Goal: Book appointment/travel/reservation

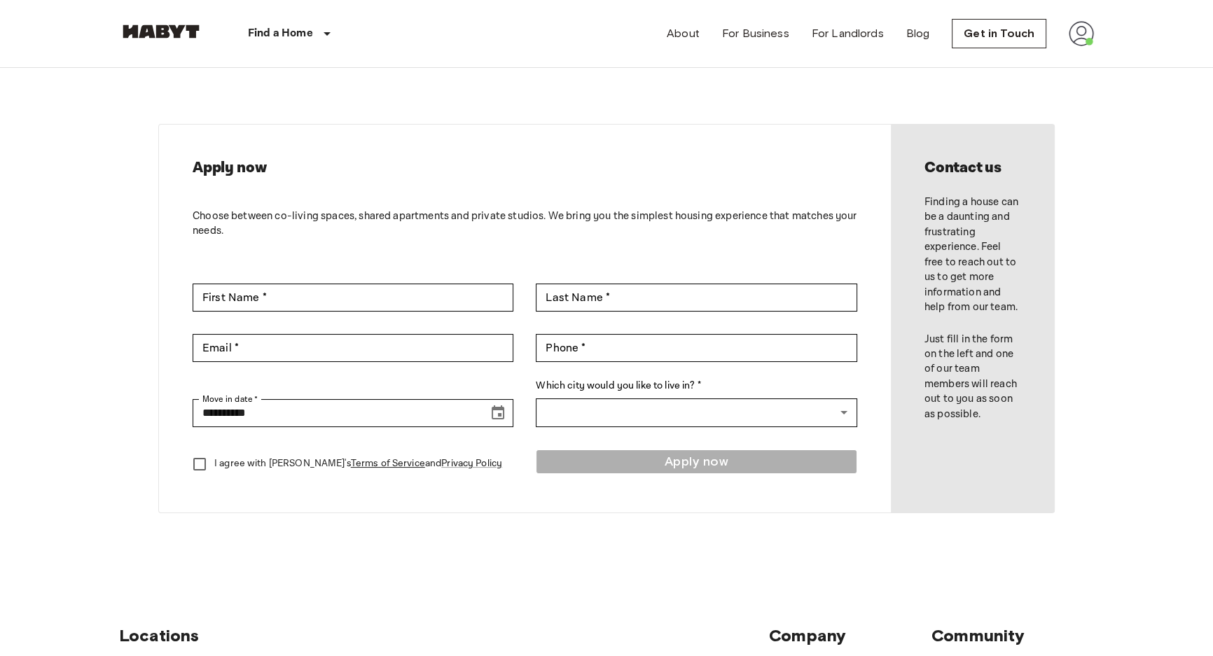
click at [1081, 35] on img at bounding box center [1081, 33] width 25 height 25
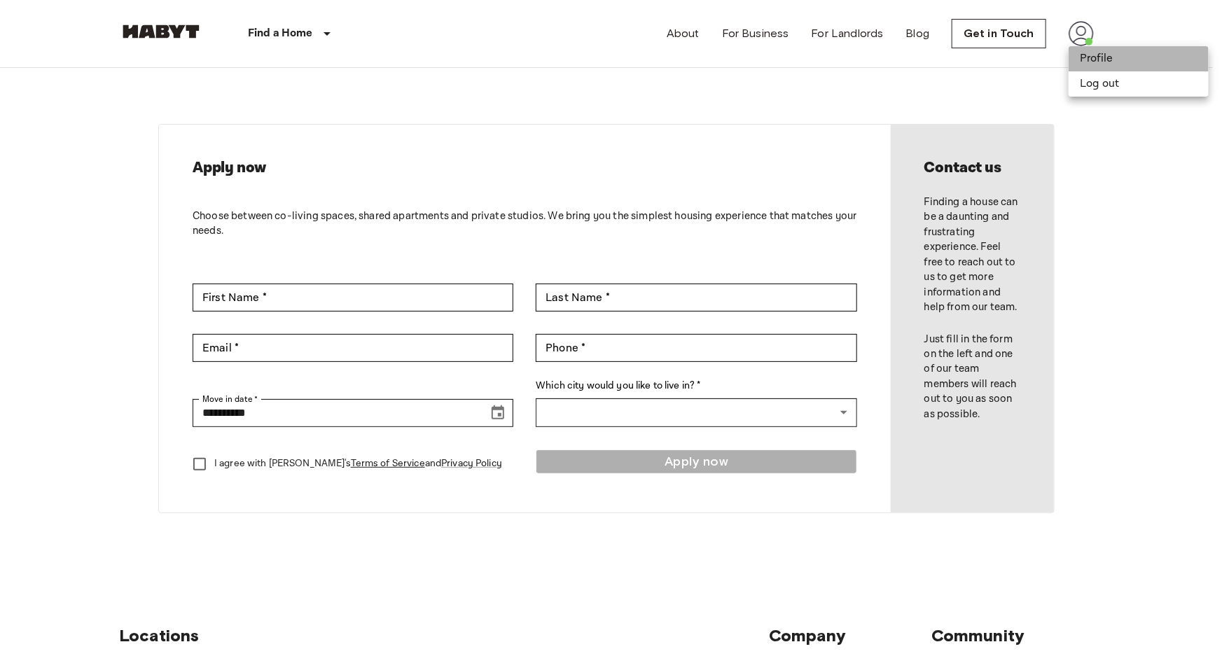
click at [1093, 62] on li "Profile" at bounding box center [1139, 58] width 140 height 25
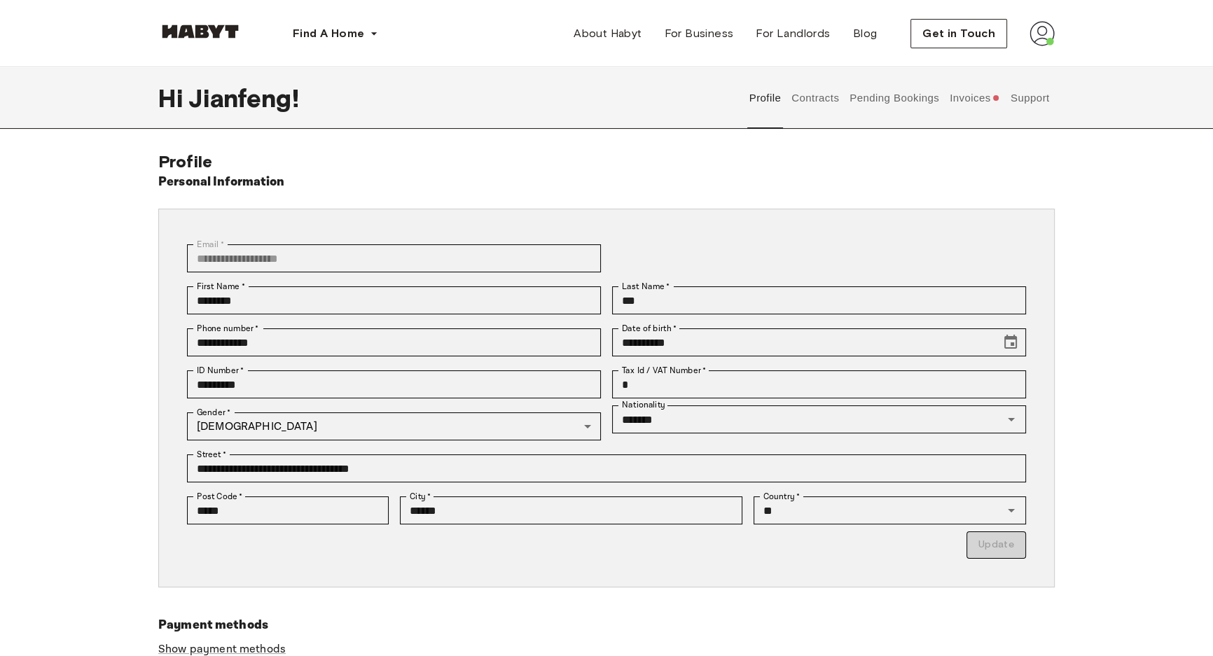
click at [832, 98] on button "Contracts" at bounding box center [815, 98] width 51 height 62
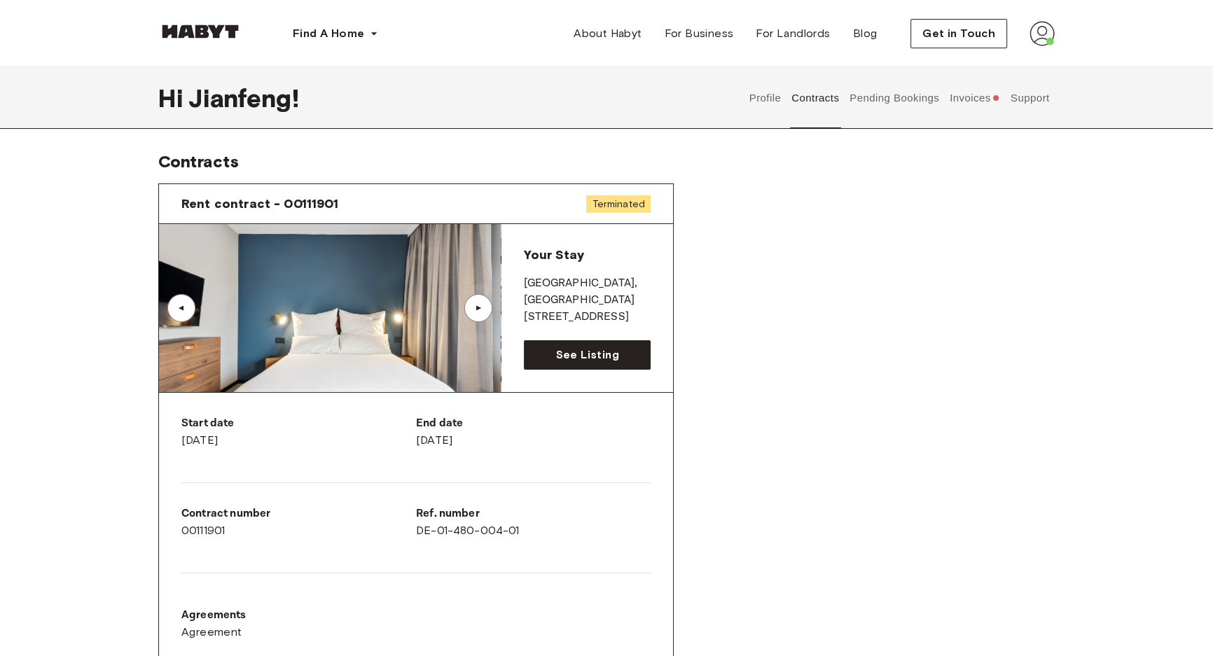
click at [887, 95] on button "Pending Bookings" at bounding box center [894, 98] width 93 height 62
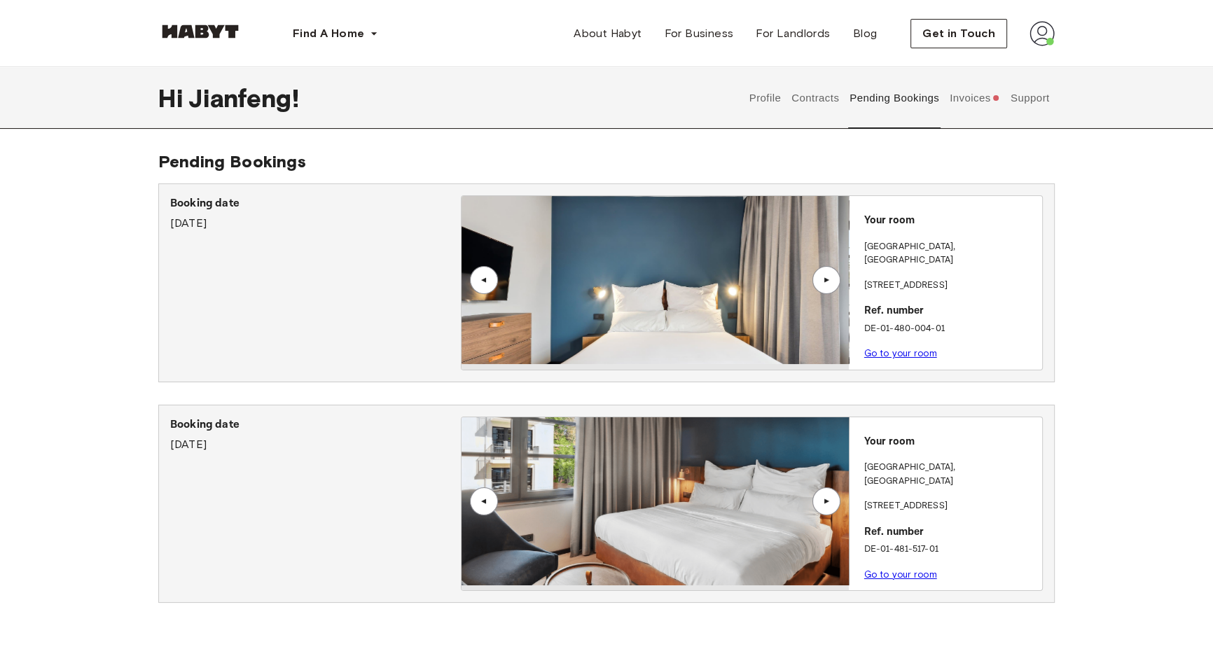
click at [976, 92] on button "Invoices" at bounding box center [975, 98] width 54 height 62
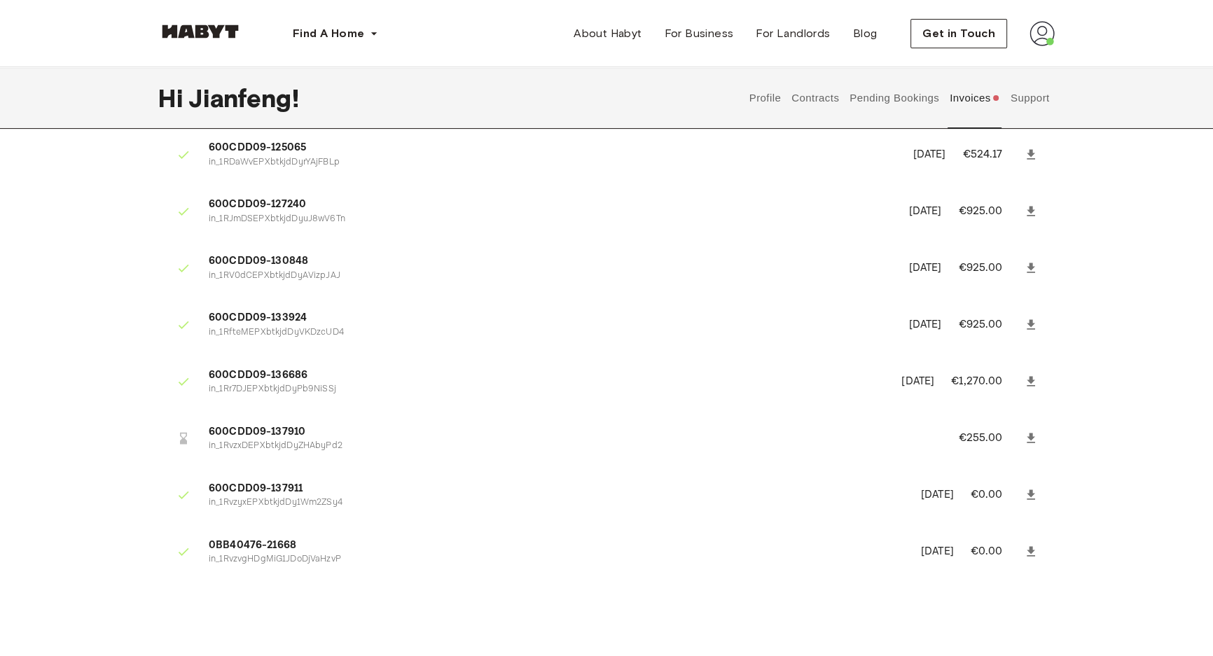
scroll to position [230, 0]
drag, startPoint x: 236, startPoint y: 447, endPoint x: 185, endPoint y: 427, distance: 54.8
click at [185, 427] on li "600CDD09-137910 in_1RvzxDEPXbtkjdDyZHAbyPd2 €255.00" at bounding box center [606, 437] width 896 height 48
click at [185, 427] on div at bounding box center [183, 437] width 28 height 28
click at [255, 424] on span "600CDD09-137910" at bounding box center [567, 431] width 716 height 16
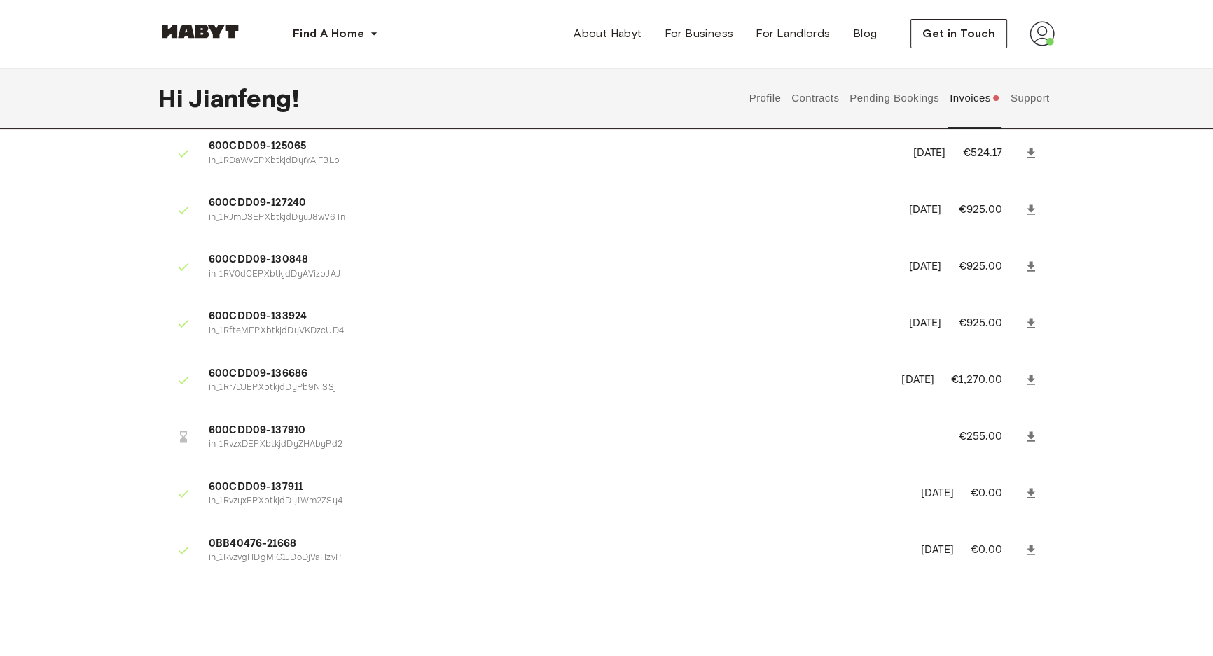
click at [188, 440] on icon at bounding box center [183, 437] width 14 height 14
click at [990, 430] on p "€255.00" at bounding box center [989, 437] width 63 height 17
click at [188, 441] on icon at bounding box center [183, 437] width 14 height 14
click at [176, 434] on icon at bounding box center [183, 437] width 14 height 14
click at [183, 434] on icon at bounding box center [183, 437] width 14 height 14
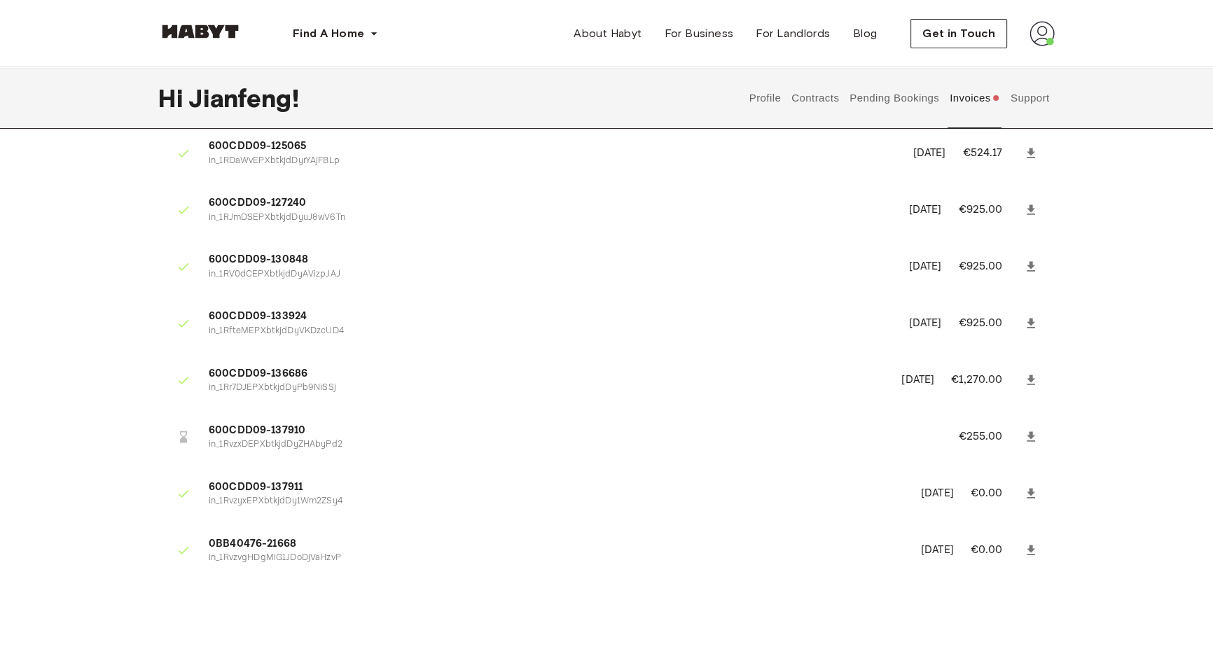
click at [1037, 32] on img at bounding box center [1042, 33] width 25 height 25
click at [1008, 63] on span "Profile" at bounding box center [999, 65] width 35 height 17
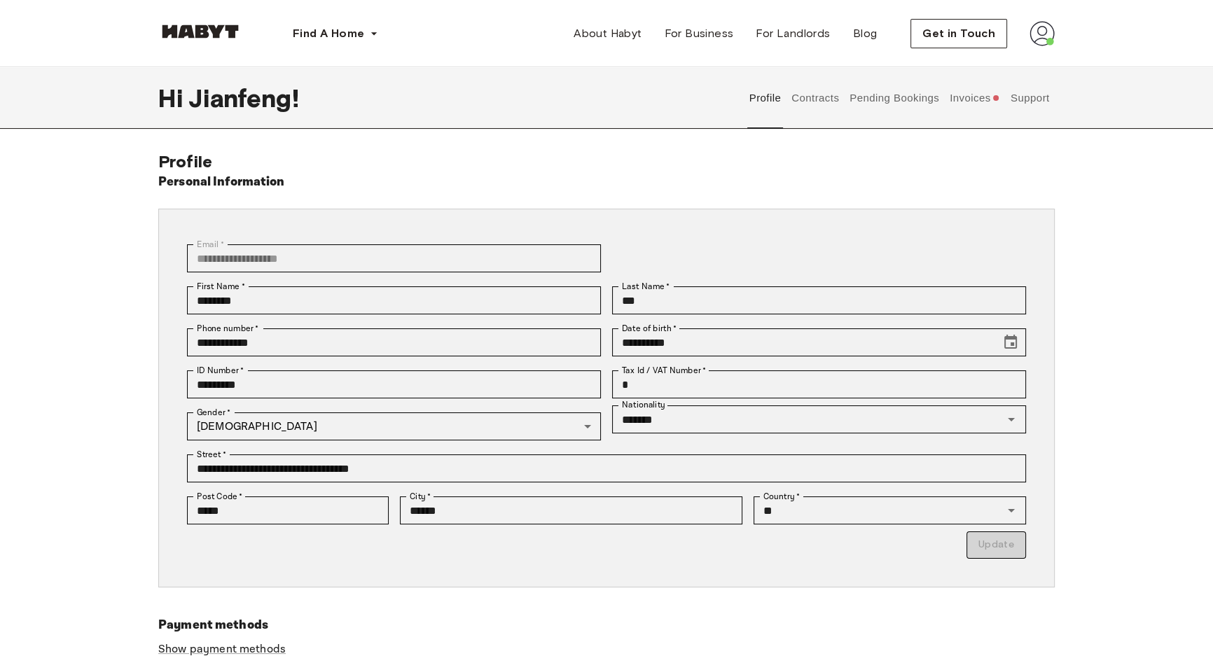
click at [891, 85] on button "Pending Bookings" at bounding box center [894, 98] width 93 height 62
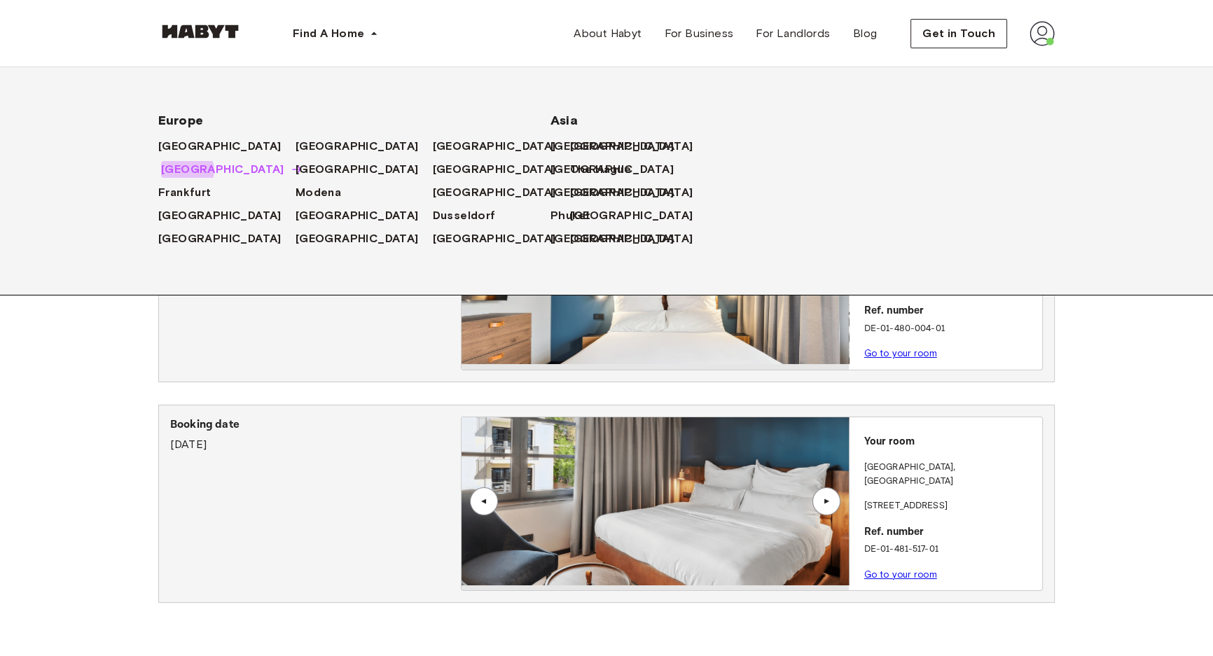
click at [186, 171] on span "[GEOGRAPHIC_DATA]" at bounding box center [222, 169] width 123 height 17
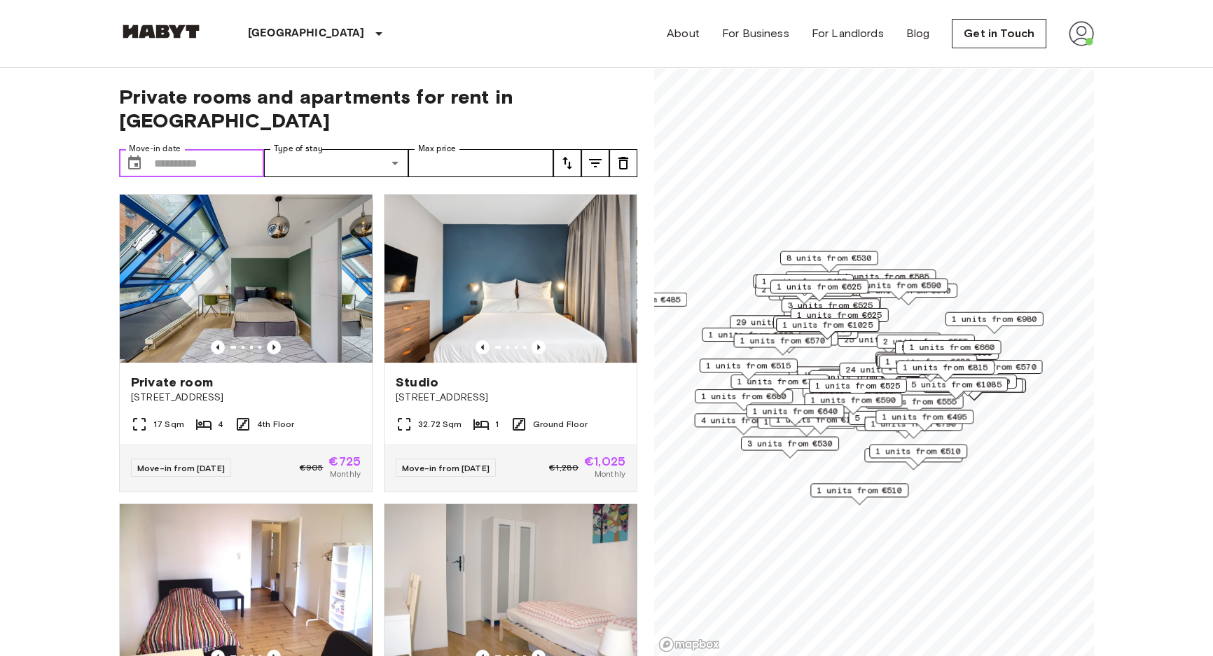
click at [198, 149] on input "Move-in date" at bounding box center [209, 163] width 110 height 28
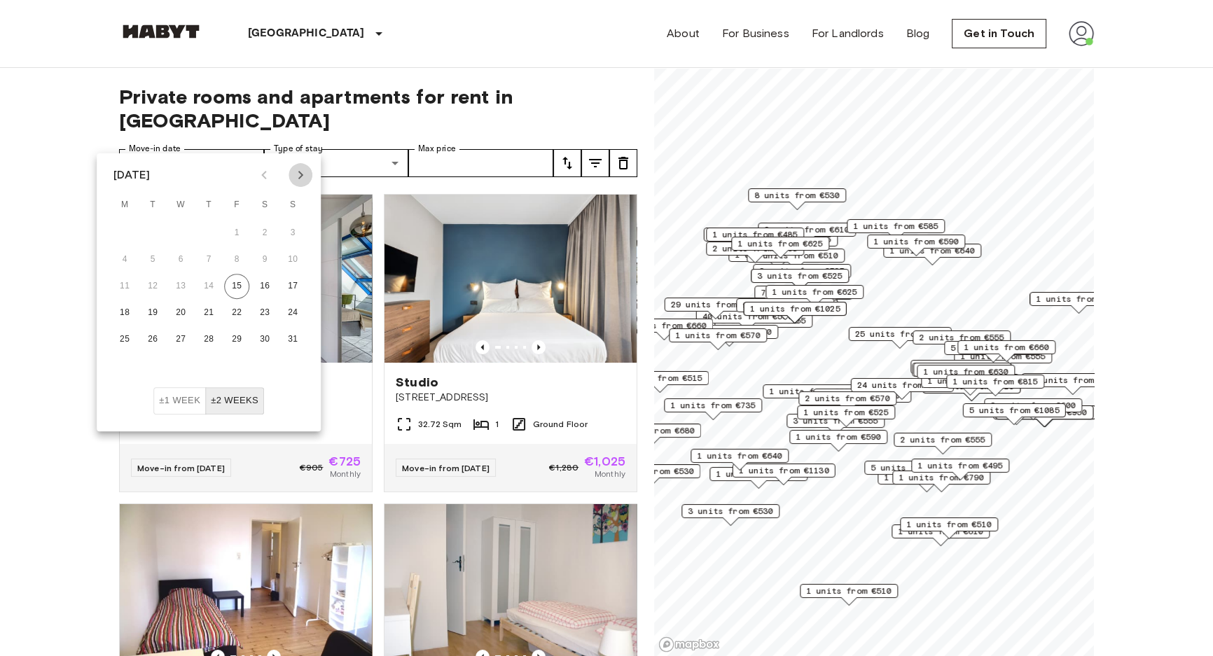
click at [300, 173] on icon "Next month" at bounding box center [300, 175] width 5 height 8
click at [130, 234] on button "1" at bounding box center [124, 233] width 25 height 25
type input "**********"
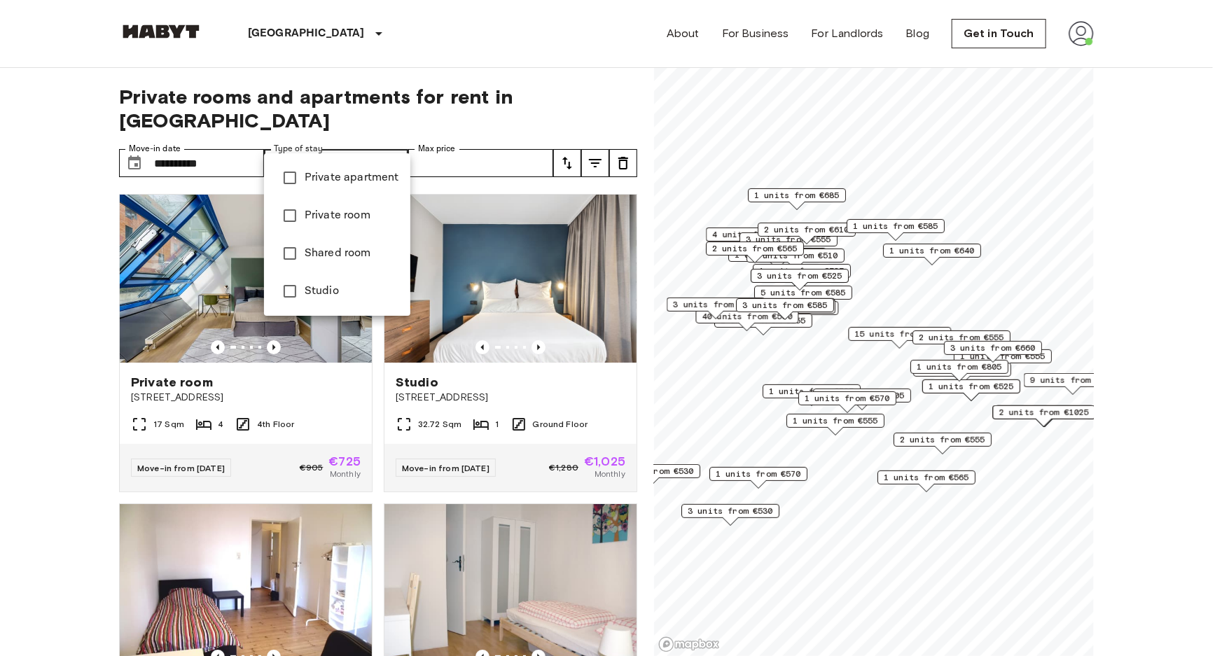
click at [322, 295] on span "Studio" at bounding box center [352, 291] width 95 height 17
type input "******"
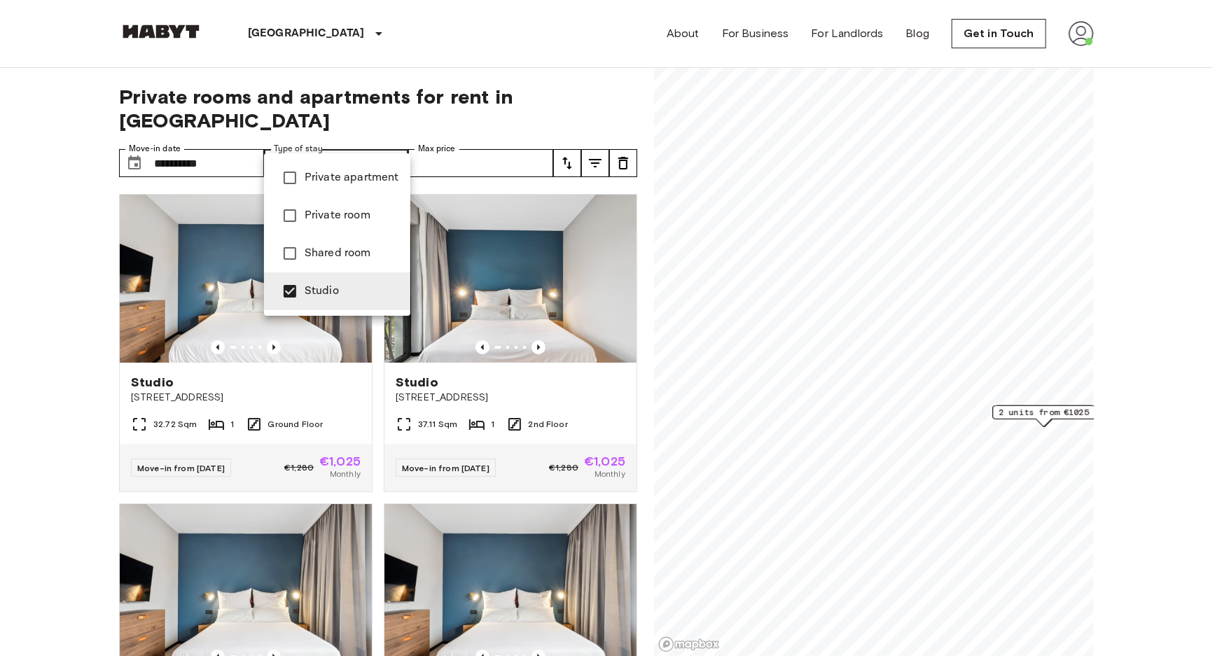
click at [499, 140] on div at bounding box center [611, 328] width 1222 height 656
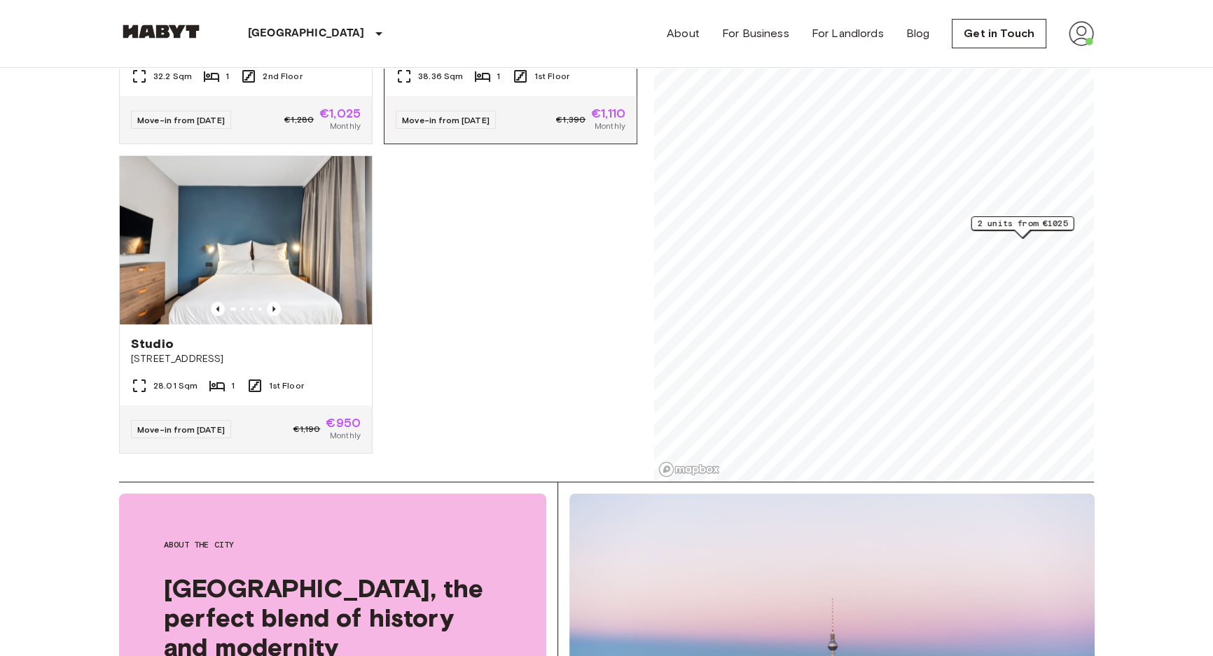
scroll to position [2066, 0]
click at [270, 266] on img at bounding box center [246, 240] width 252 height 168
